Goal: Information Seeking & Learning: Understand process/instructions

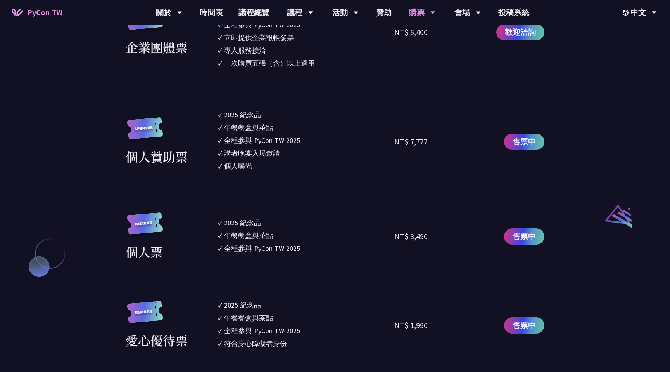
scroll to position [744, 0]
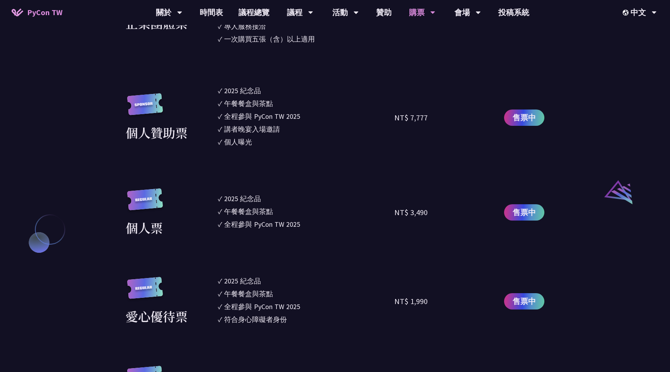
drag, startPoint x: 222, startPoint y: 196, endPoint x: 274, endPoint y: 229, distance: 61.6
click at [274, 229] on ul "✓ 2025 [PERSON_NAME]✓ 午餐餐盒與茶點 ✓ 全程參與 PyCon TW 2025" at bounding box center [306, 212] width 177 height 49
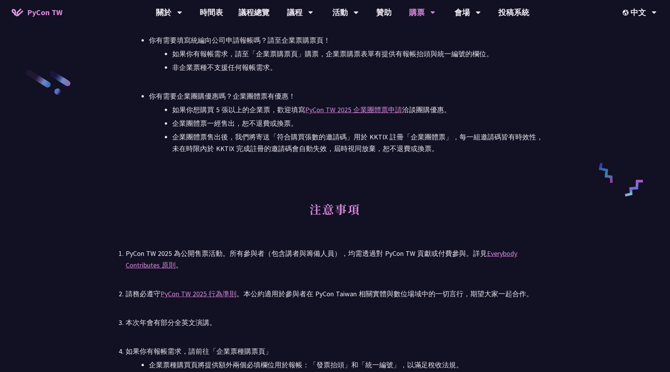
scroll to position [1204, 0]
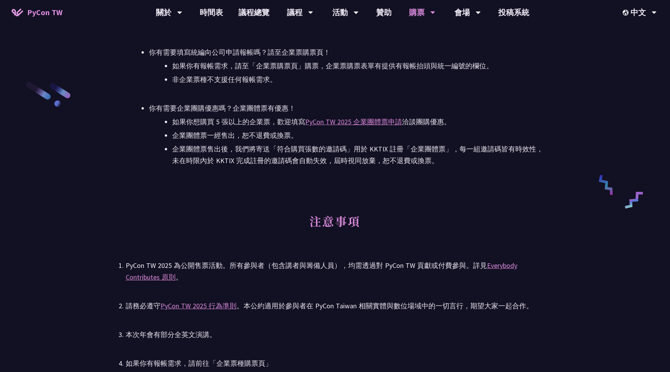
click at [291, 307] on div "請務必遵守 PyCon TW 2025 行為準則 。本公約適用於參與者在 PyCon Taiwan 相關實體與數位場域中的一切言行，期望大家一起合作。" at bounding box center [335, 306] width 419 height 12
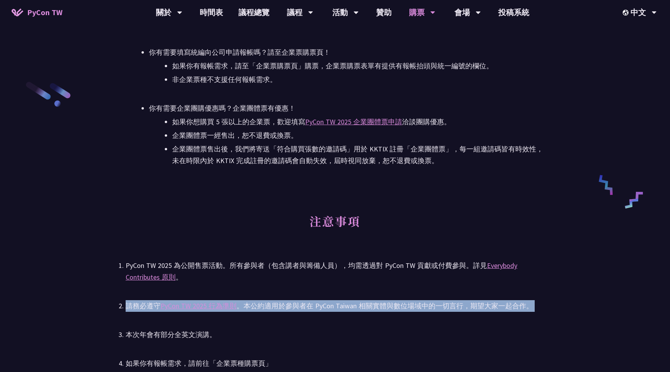
click at [291, 307] on div "請務必遵守 PyCon TW 2025 行為準則 。本公約適用於參與者在 PyCon Taiwan 相關實體與數位場域中的一切言行，期望大家一起合作。" at bounding box center [335, 306] width 419 height 12
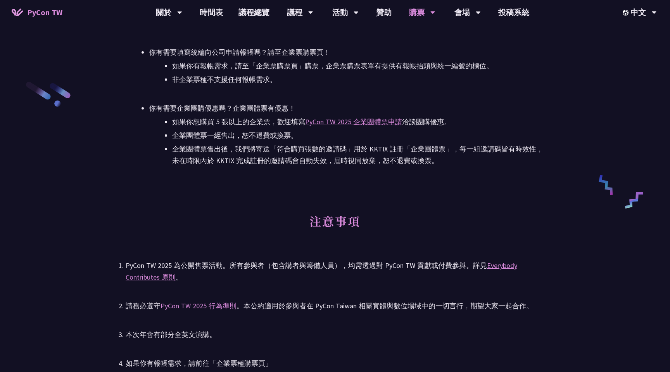
click at [300, 270] on div "PyCon TW 2025 為公開售票活動。所有參與者（包含講者與籌備人員），均需透過對 PyCon TW 貢獻或付費參與。詳見 Everybody Cont…" at bounding box center [335, 271] width 419 height 23
click at [302, 264] on div "PyCon TW 2025 為公開售票活動。所有參與者（包含講者與籌備人員），均需透過對 PyCon TW 貢獻或付費參與。詳見 Everybody Cont…" at bounding box center [335, 271] width 419 height 23
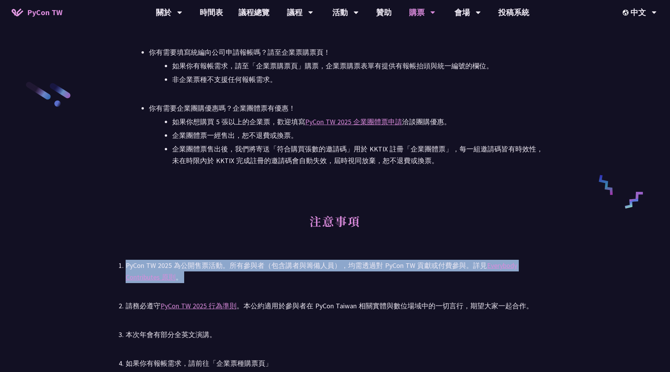
click at [302, 264] on div "PyCon TW 2025 為公開售票活動。所有參與者（包含講者與籌備人員），均需透過對 PyCon TW 貢獻或付費參與。詳見 Everybody Cont…" at bounding box center [335, 271] width 419 height 23
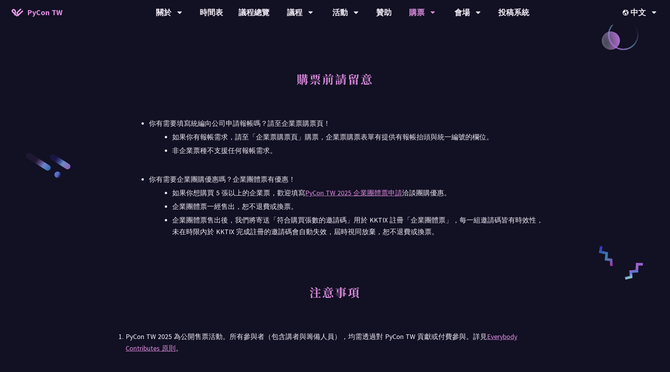
click at [310, 220] on li "企業團體票售出後，我們將寄送「符合購買張數的邀請碼」用於 KKTIX 註冊「企業團體票」，每一組邀請碼皆有時效性，未在時限內於 KKTIX 完成註冊的邀請碼會…" at bounding box center [358, 225] width 372 height 23
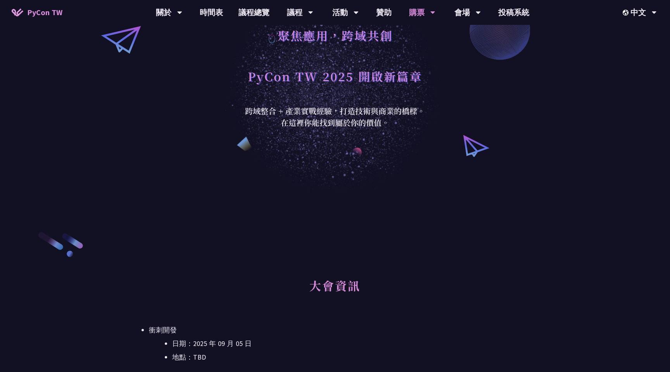
scroll to position [0, 0]
